Goal: Navigation & Orientation: Find specific page/section

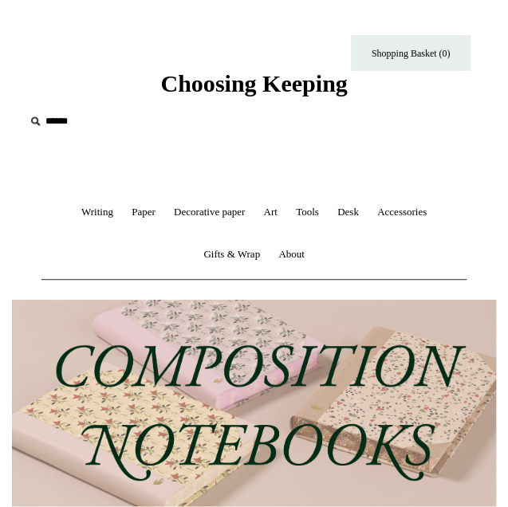
click at [445, 195] on ul "Writing + Pens by brand + Kaweco Lamy Ohnishi Seisakusho Pelikan Tetzbo Pilot P…" at bounding box center [253, 233] width 425 height 84
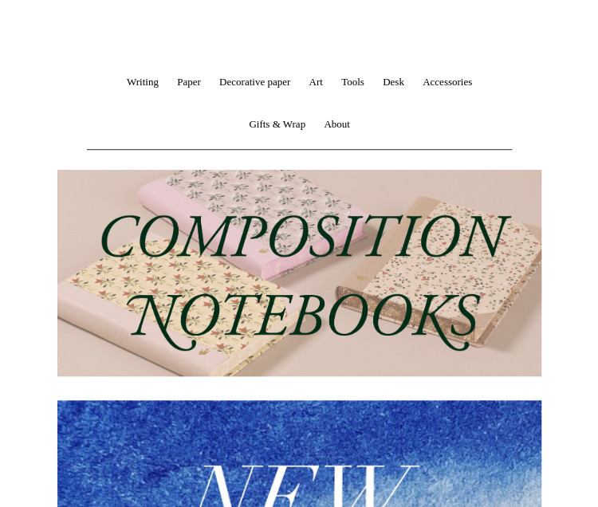
scroll to position [139, 0]
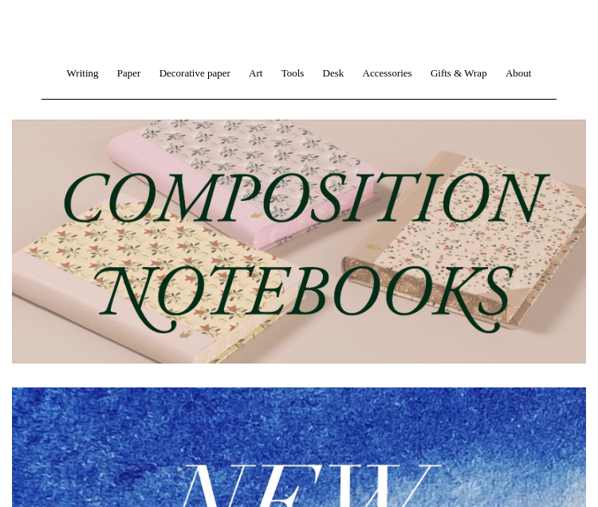
click at [343, 146] on img at bounding box center [299, 242] width 574 height 245
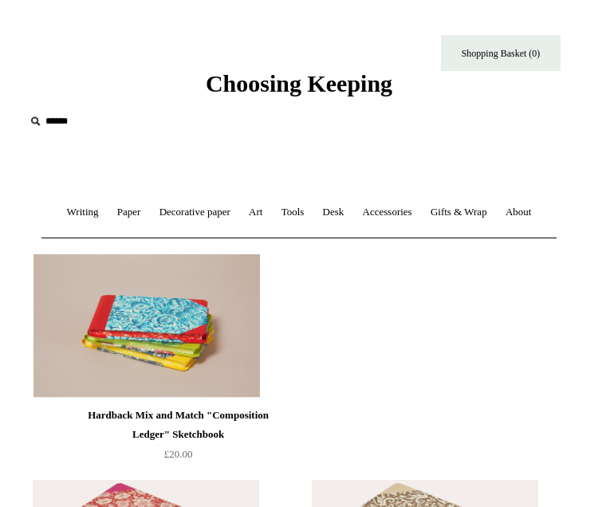
click at [320, 340] on li "Hardback Mix and Match "Composition Ledger" Sketchbook £20.00" at bounding box center [178, 358] width 283 height 225
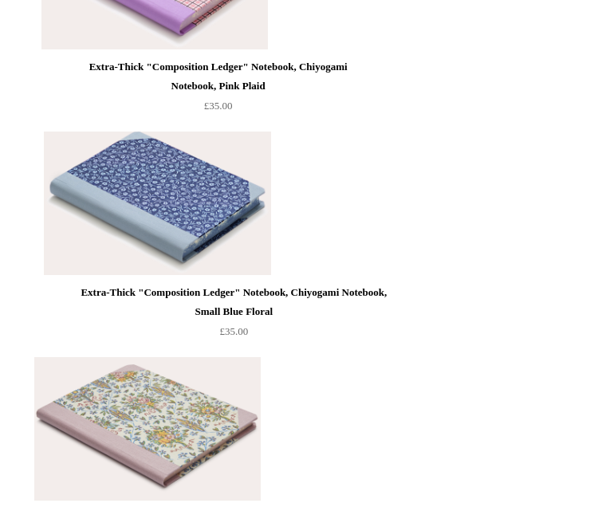
scroll to position [4202, 0]
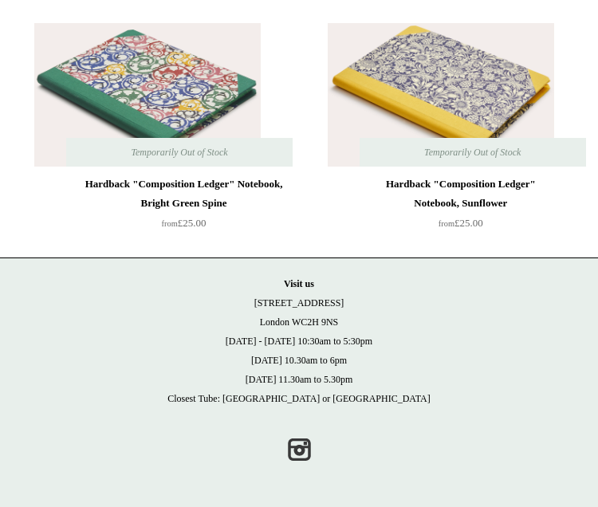
scroll to position [0, 0]
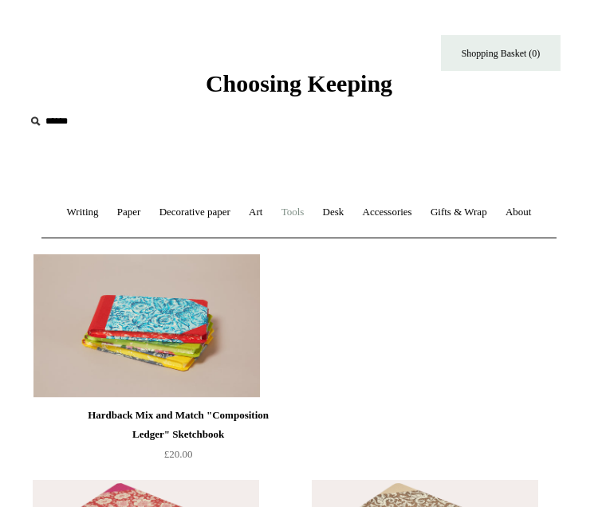
click at [290, 216] on link "Tools +" at bounding box center [292, 212] width 39 height 42
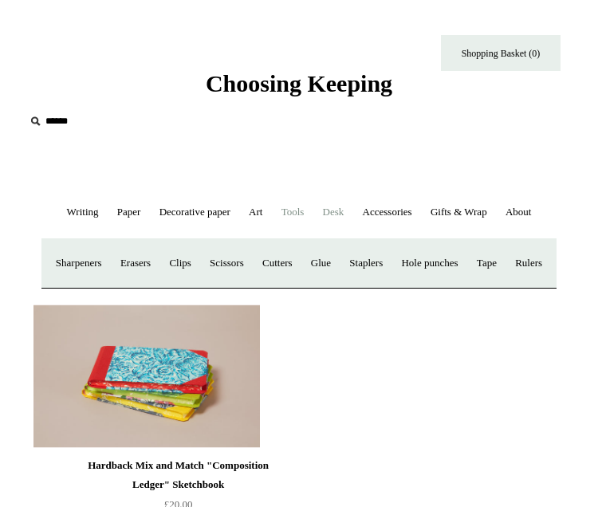
click at [339, 212] on link "Desk +" at bounding box center [333, 212] width 37 height 42
click at [339, 212] on link "Desk -" at bounding box center [333, 212] width 37 height 42
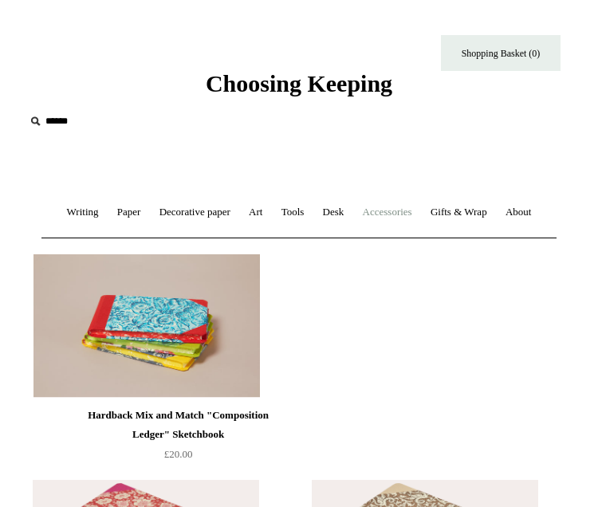
click at [390, 206] on link "Accessories +" at bounding box center [387, 212] width 65 height 42
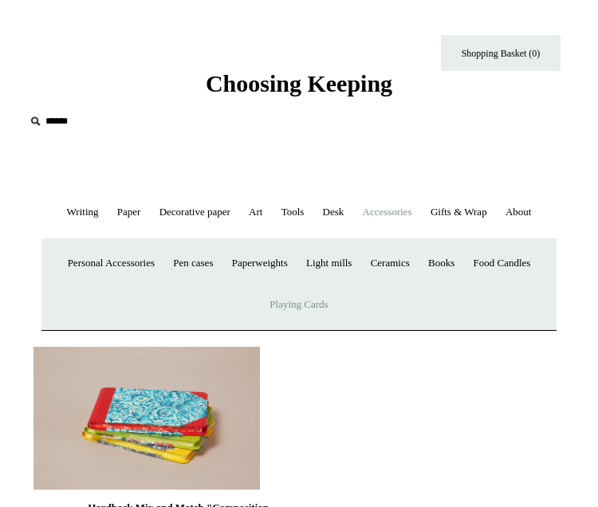
click at [309, 312] on link "Playing Cards" at bounding box center [298, 305] width 74 height 42
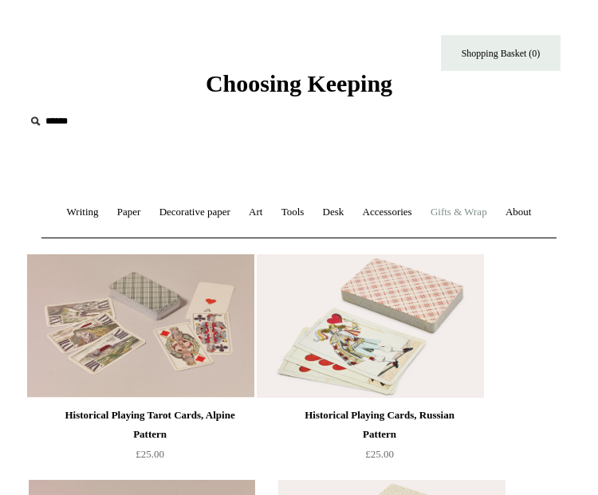
click at [472, 208] on link "Gifts & Wrap +" at bounding box center [458, 212] width 73 height 42
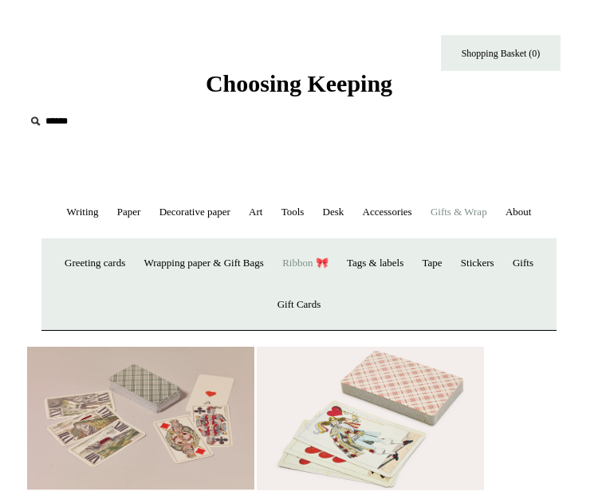
click at [307, 265] on link "Ribbon 🎀" at bounding box center [305, 263] width 62 height 42
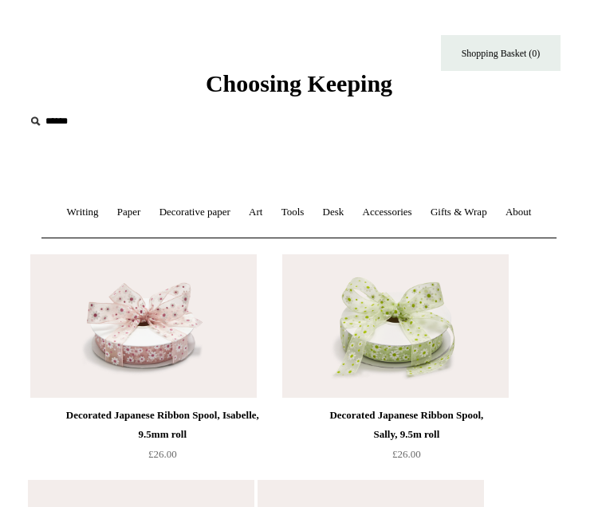
click at [398, 118] on div "Choosing Keeping * Shipping Information Shopping Basket (0)" at bounding box center [299, 72] width 598 height 145
